Goal: Check status: Check status

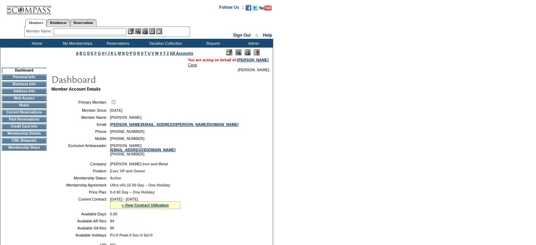
drag, startPoint x: 0, startPoint y: 0, endPoint x: 249, endPoint y: 50, distance: 253.6
click at [249, 50] on img at bounding box center [247, 52] width 6 height 6
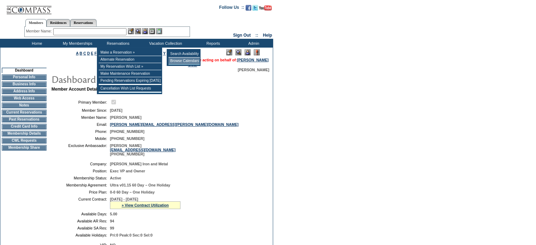
click at [186, 62] on td "Browse Calendars" at bounding box center [183, 60] width 31 height 7
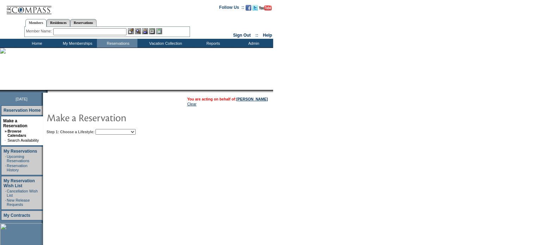
click at [136, 131] on select "Beach Leisure Metropolitan Mountain OIAL for Adventure OIAL for Couples OIAL fo…" at bounding box center [115, 132] width 40 height 6
select select "Metropolitan"
click at [107, 129] on select "Beach Leisure Metropolitan Mountain OIAL for Adventure OIAL for Couples OIAL fo…" at bounding box center [115, 132] width 40 height 6
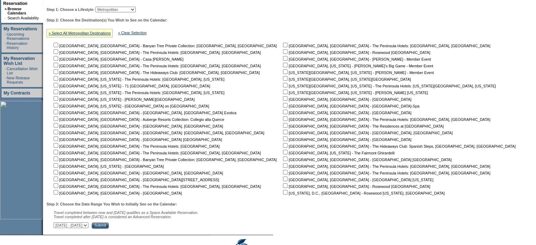
scroll to position [124, 0]
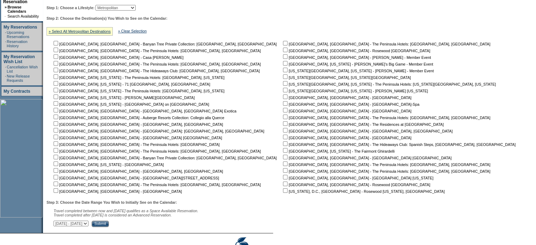
click at [283, 104] on input "checkbox" at bounding box center [285, 103] width 5 height 5
checkbox input "true"
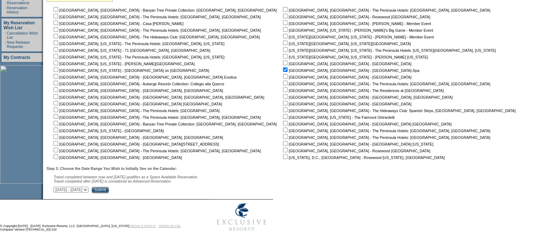
click at [109, 190] on input "Submit" at bounding box center [100, 190] width 17 height 6
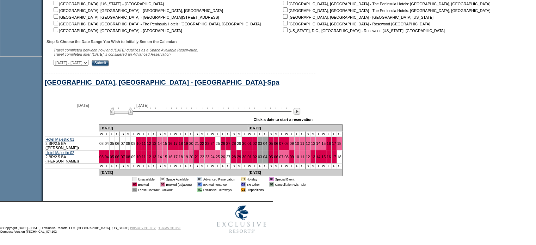
scroll to position [286, 0]
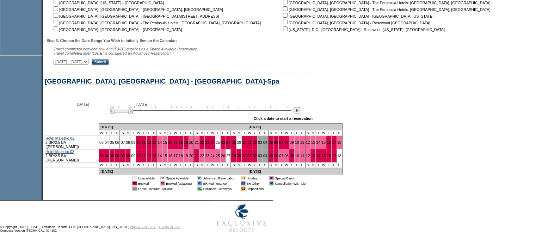
click at [300, 113] on img at bounding box center [296, 110] width 7 height 7
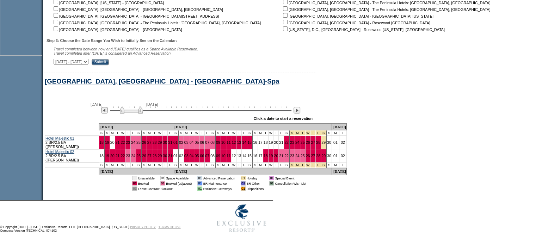
click at [107, 113] on img at bounding box center [104, 110] width 7 height 7
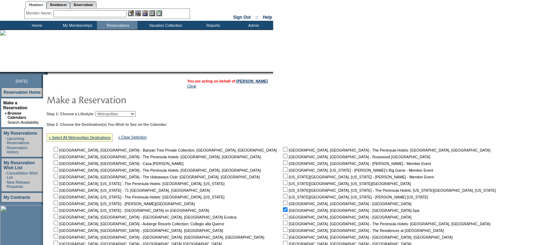
scroll to position [0, 0]
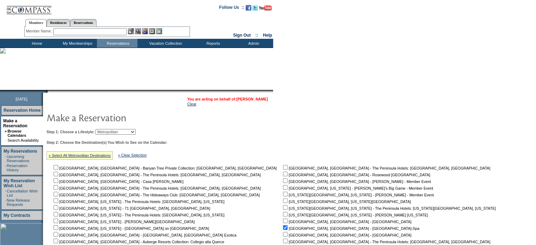
click at [256, 98] on link "[PERSON_NAME]" at bounding box center [251, 99] width 31 height 4
